Goal: Communication & Community: Answer question/provide support

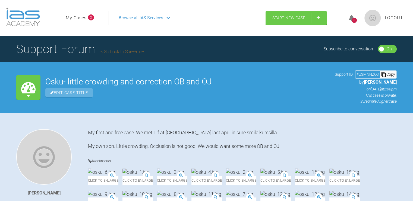
click at [353, 17] on icon at bounding box center [351, 18] width 5 height 6
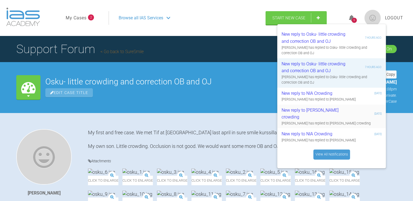
click at [294, 113] on div "New reply to suomala m-l crowding" at bounding box center [314, 114] width 65 height 14
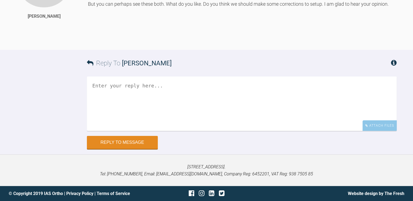
scroll to position [1224, 0]
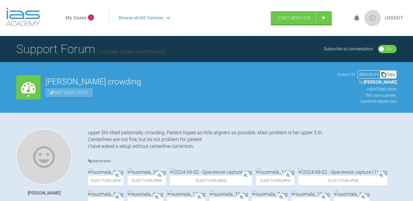
scroll to position [1224, 0]
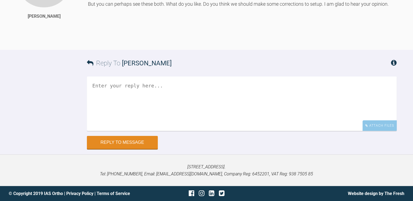
click at [124, 117] on textarea at bounding box center [242, 103] width 310 height 54
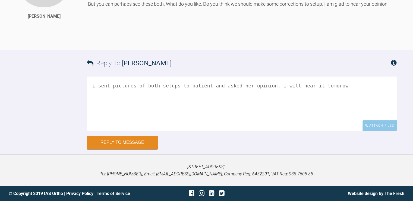
click at [320, 115] on textarea "i sent pictures of both setups to patient and asked her opinion. i will hear it…" at bounding box center [242, 103] width 310 height 54
click at [331, 115] on textarea "i sent pictures of both setups to patient and asked her opinion. i will hear it…" at bounding box center [242, 103] width 310 height 54
click at [176, 120] on textarea "i sent pictures of both setups to patient and asked her opinion. i will hear it…" at bounding box center [242, 103] width 310 height 54
click at [200, 123] on textarea "i sent pictures of both setups to patient and asked her opinion. i will hear it…" at bounding box center [242, 103] width 310 height 54
click at [216, 118] on textarea "i sent pictures of both setups to patient and asked her opinion. i will hear it…" at bounding box center [242, 103] width 310 height 54
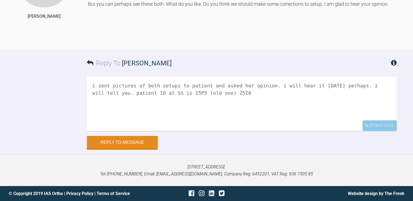
click at [215, 125] on textarea "i sent pictures of both setups to patient and asked her opinion. i will hear it…" at bounding box center [242, 103] width 310 height 54
click at [101, 122] on textarea "i sent pictures of both setups to patient and asked her opinion. i will hear it…" at bounding box center [242, 103] width 310 height 54
click at [114, 121] on textarea "i sent pictures of both setups to patient and asked her opinion. i will hear it…" at bounding box center [242, 103] width 310 height 54
click at [273, 122] on textarea "i sent pictures of both setups to patient and asked her opinion. i will hear it…" at bounding box center [242, 103] width 310 height 54
type textarea "i sent pictures of both setups to patient and asked her opinion. i will hear it…"
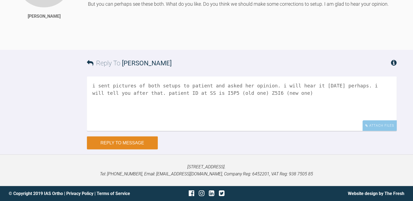
click at [127, 149] on button "Reply to Message" at bounding box center [122, 142] width 71 height 13
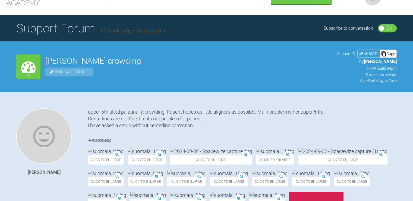
scroll to position [0, 0]
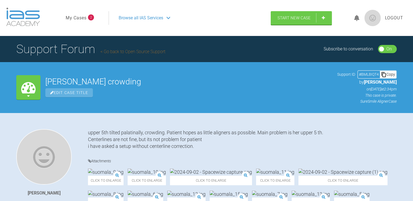
click at [357, 16] on icon at bounding box center [356, 18] width 5 height 6
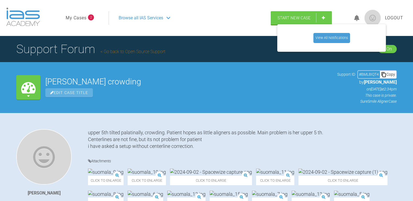
click at [336, 38] on link "View All Notifications" at bounding box center [332, 38] width 37 height 10
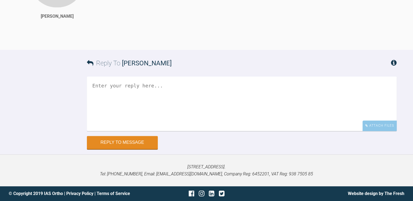
scroll to position [2948, 0]
click at [123, 115] on textarea at bounding box center [242, 103] width 310 height 54
click at [268, 130] on textarea "hi there is a new setup now. i think it is good ...no IPR...no diasteemas" at bounding box center [242, 103] width 310 height 54
click at [282, 128] on textarea "hi there is a new setup now. i think it is good ...no IPR...no diastemas" at bounding box center [242, 103] width 310 height 54
click at [281, 130] on textarea "hi there is a new setup now. i think it is good ...no IPR...no diastemas" at bounding box center [242, 103] width 310 height 54
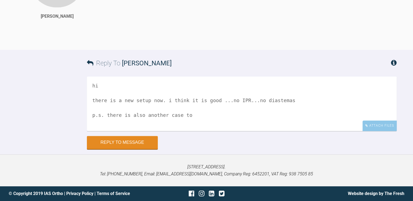
click at [178, 131] on textarea "hi there is a new setup now. i think it is good ...no IPR...no diastemas p.s. t…" at bounding box center [242, 103] width 310 height 54
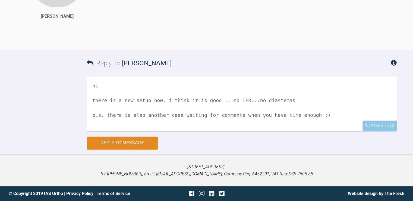
type textarea "hi there is a new setup now. i think it is good ...no IPR...no diastemas p.s. t…"
click at [120, 149] on button "Reply to Message" at bounding box center [122, 142] width 71 height 13
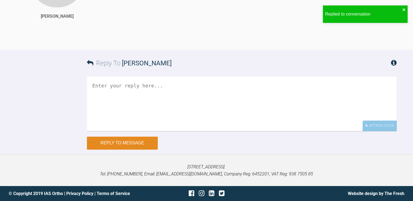
scroll to position [3094, 0]
